Goal: Download file/media

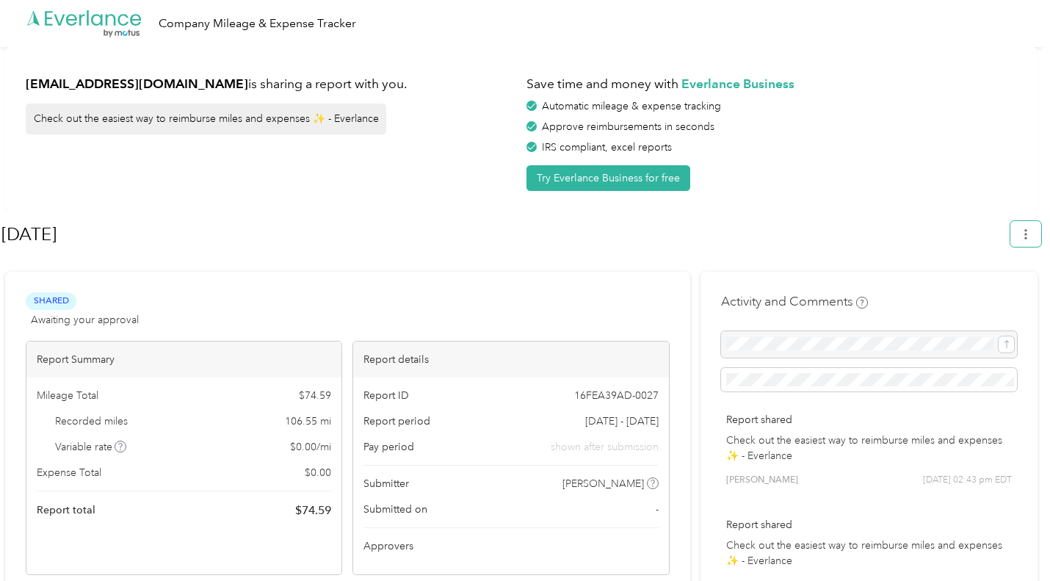
click at [1021, 236] on button "button" at bounding box center [1025, 234] width 31 height 26
click at [988, 295] on span "Download" at bounding box center [991, 302] width 48 height 15
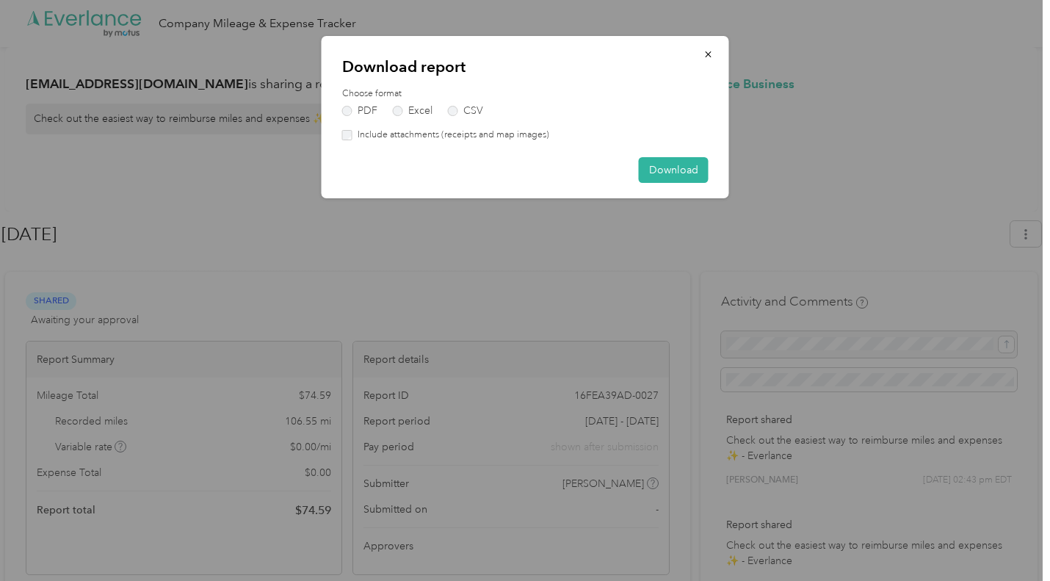
click at [692, 169] on button "Download" at bounding box center [674, 170] width 70 height 26
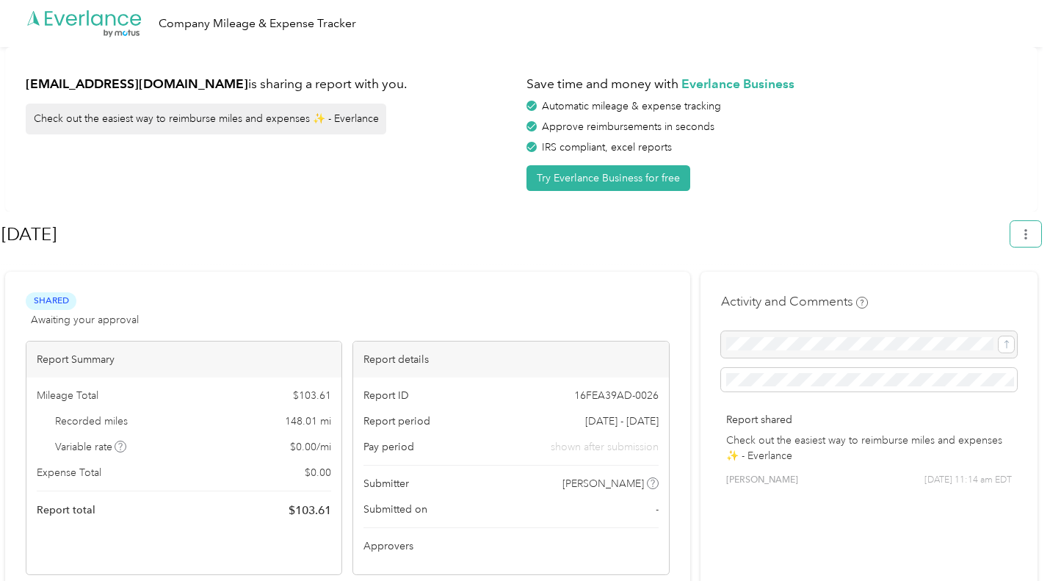
click at [1020, 234] on button "button" at bounding box center [1025, 234] width 31 height 26
click at [1002, 295] on span "Download" at bounding box center [991, 302] width 48 height 15
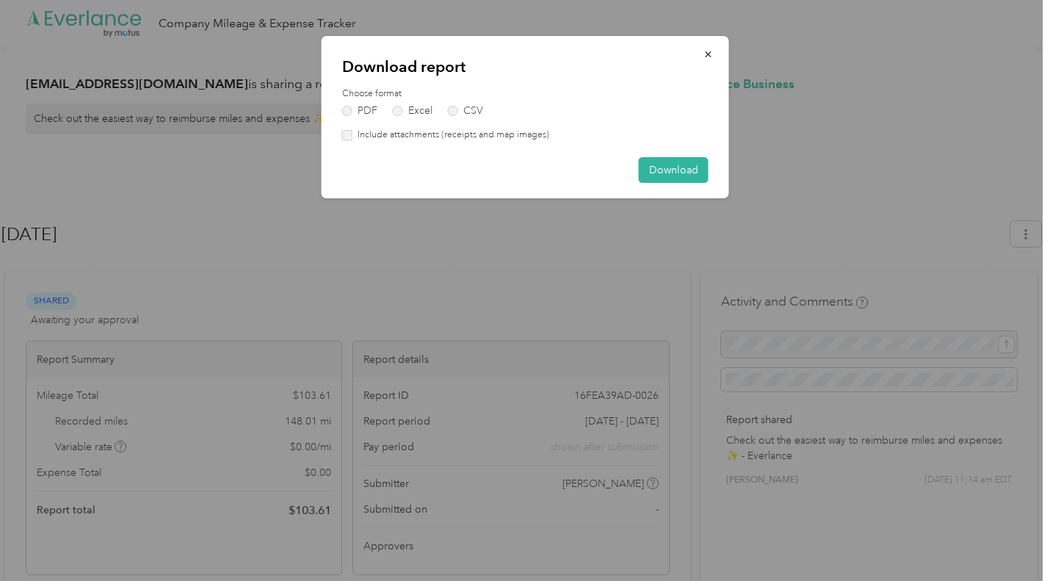
click at [694, 174] on button "Download" at bounding box center [674, 170] width 70 height 26
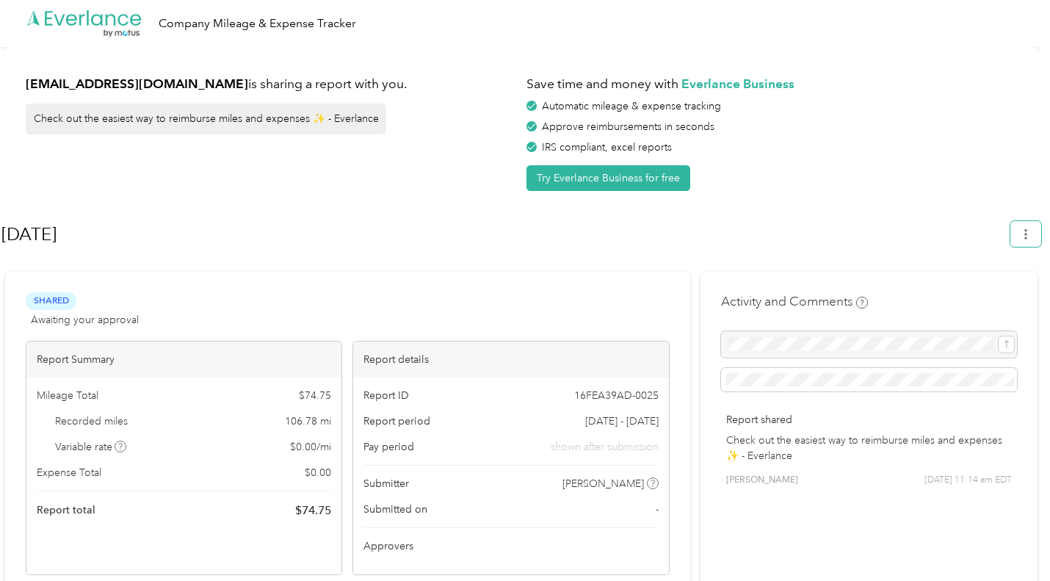
click at [1033, 242] on button "button" at bounding box center [1025, 234] width 31 height 26
click at [987, 295] on span "Download" at bounding box center [991, 302] width 48 height 15
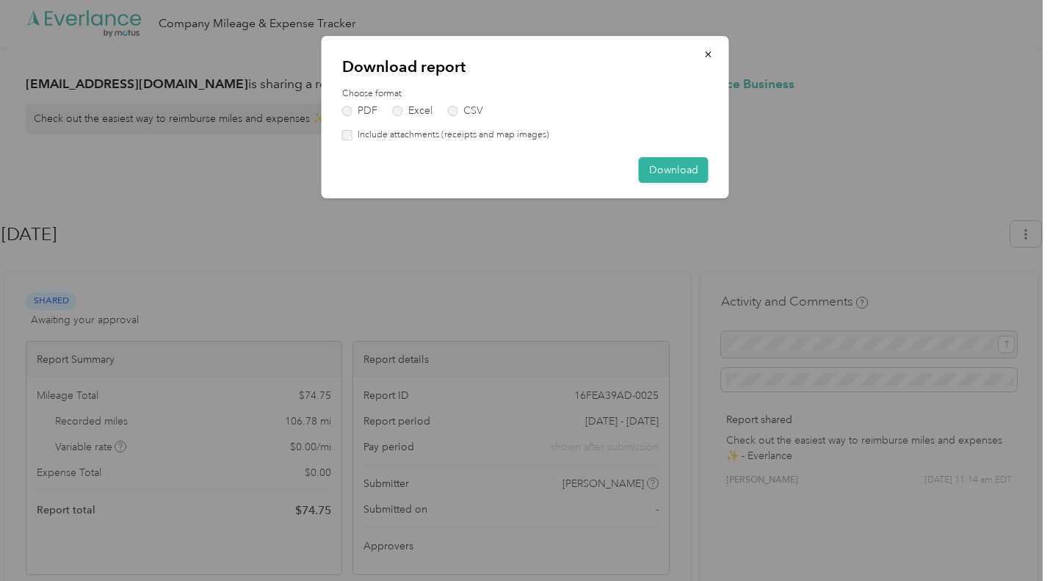
click at [670, 170] on button "Download" at bounding box center [674, 170] width 70 height 26
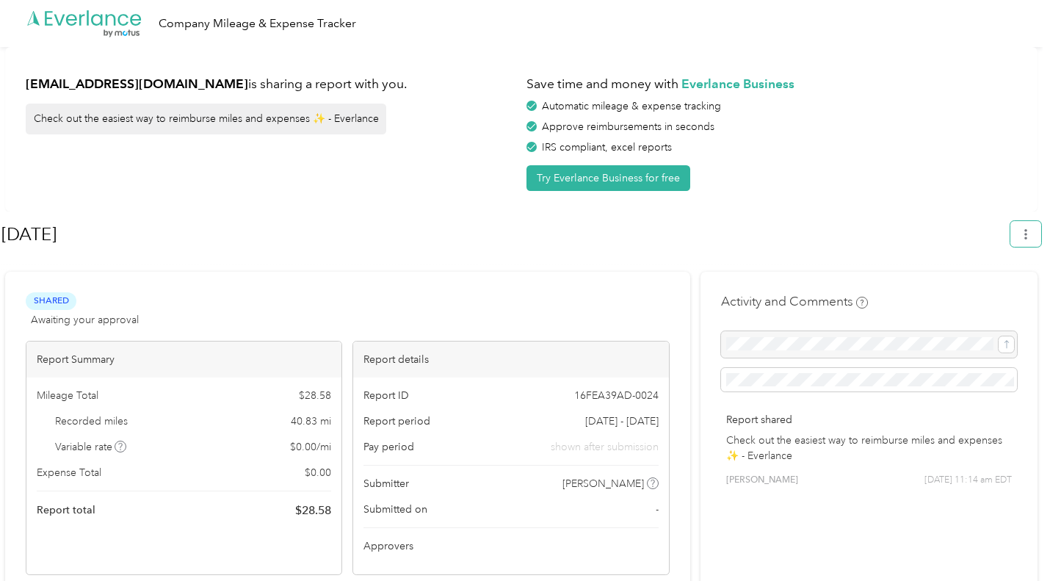
click at [1028, 228] on span "button" at bounding box center [1026, 234] width 10 height 12
click at [999, 295] on span "Download" at bounding box center [991, 302] width 48 height 15
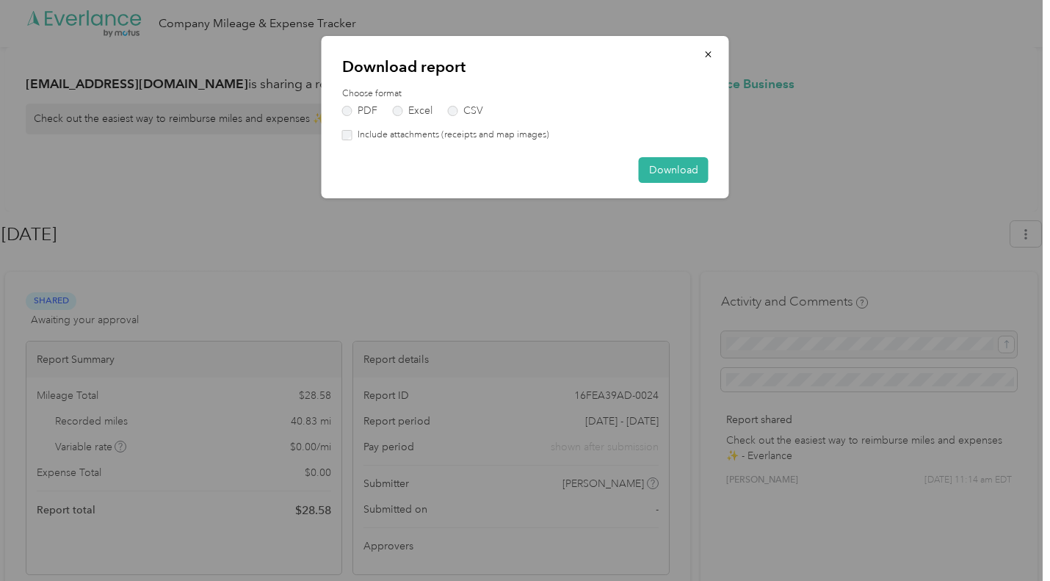
click at [679, 166] on button "Download" at bounding box center [674, 170] width 70 height 26
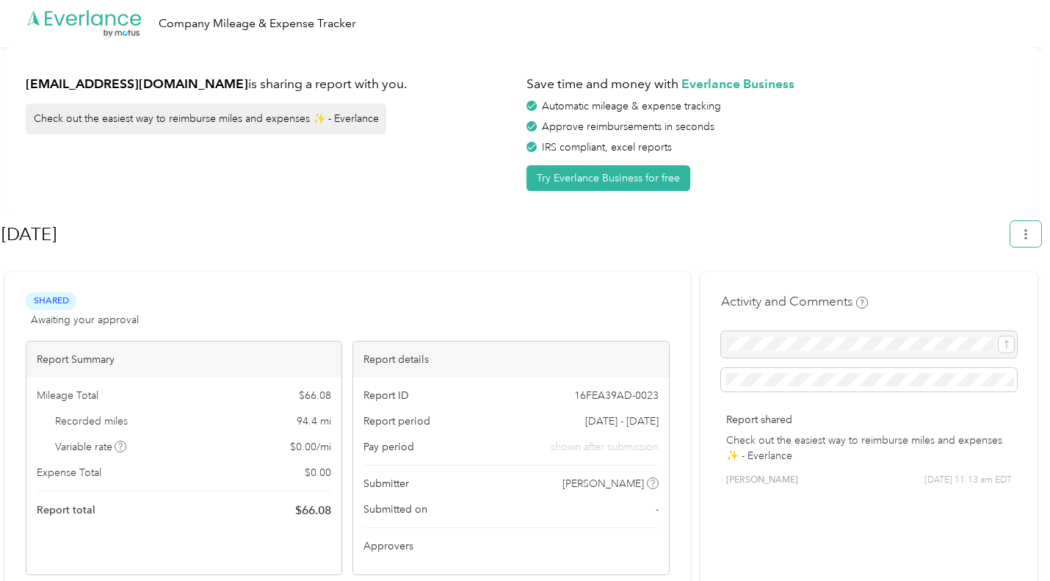
click at [1031, 239] on icon "button" at bounding box center [1026, 234] width 10 height 10
click at [1007, 295] on span "Download" at bounding box center [991, 302] width 48 height 15
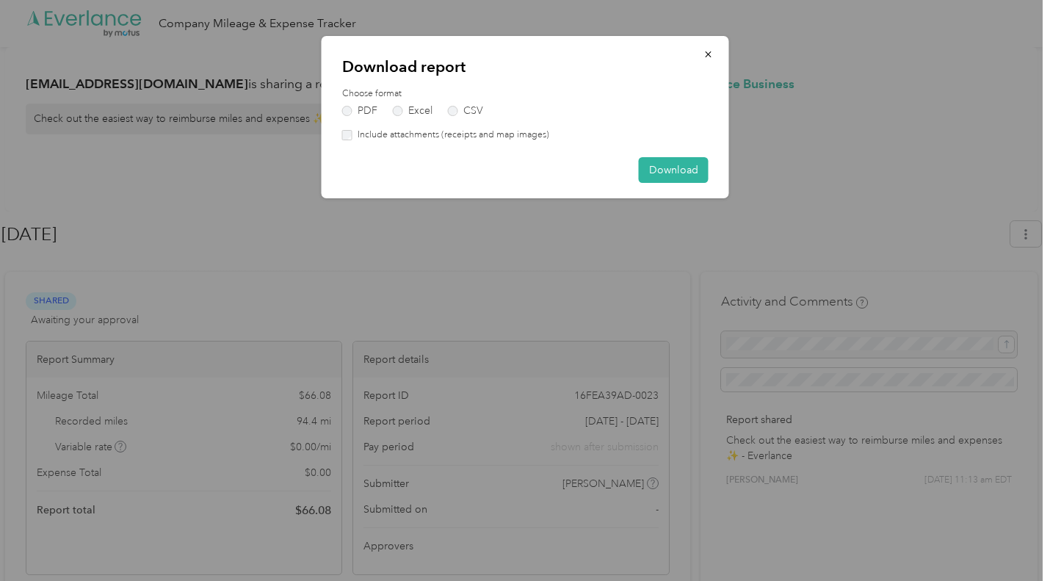
click at [656, 160] on button "Download" at bounding box center [674, 170] width 70 height 26
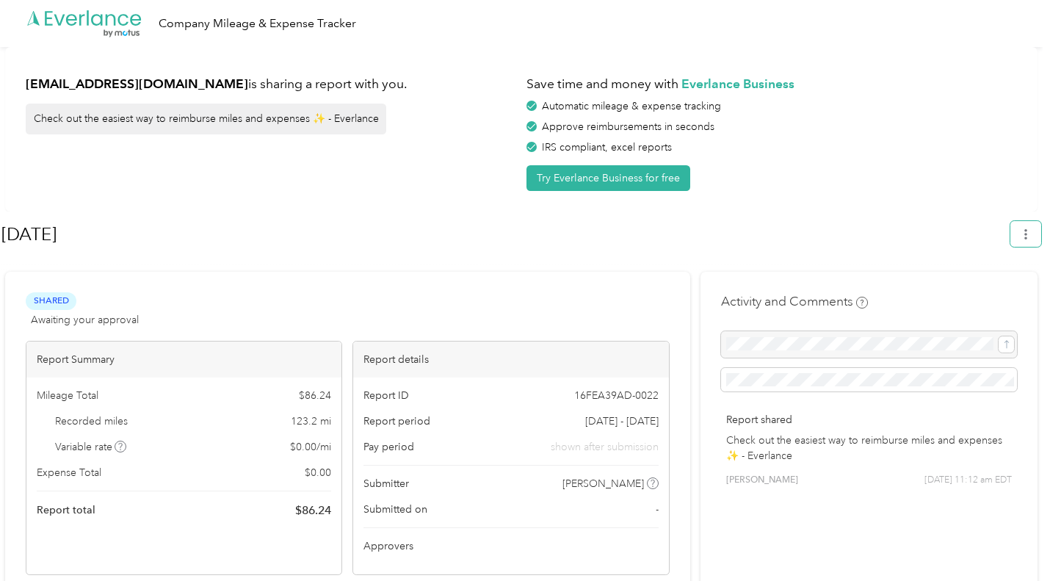
click at [1030, 230] on icon "button" at bounding box center [1026, 234] width 10 height 10
click at [991, 295] on span "Download" at bounding box center [991, 302] width 48 height 15
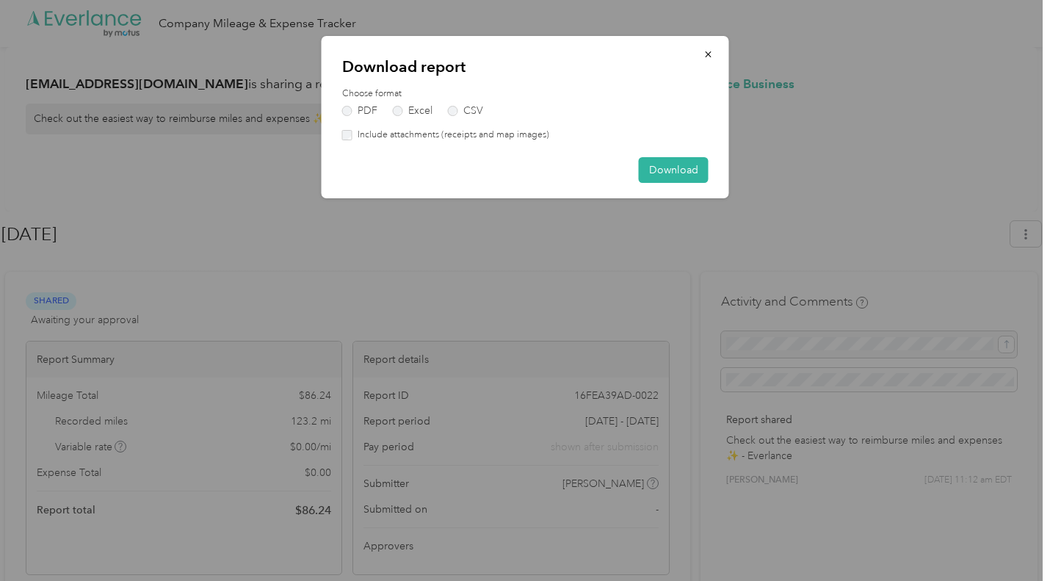
click at [687, 173] on button "Download" at bounding box center [674, 170] width 70 height 26
